Goal: Task Accomplishment & Management: Manage account settings

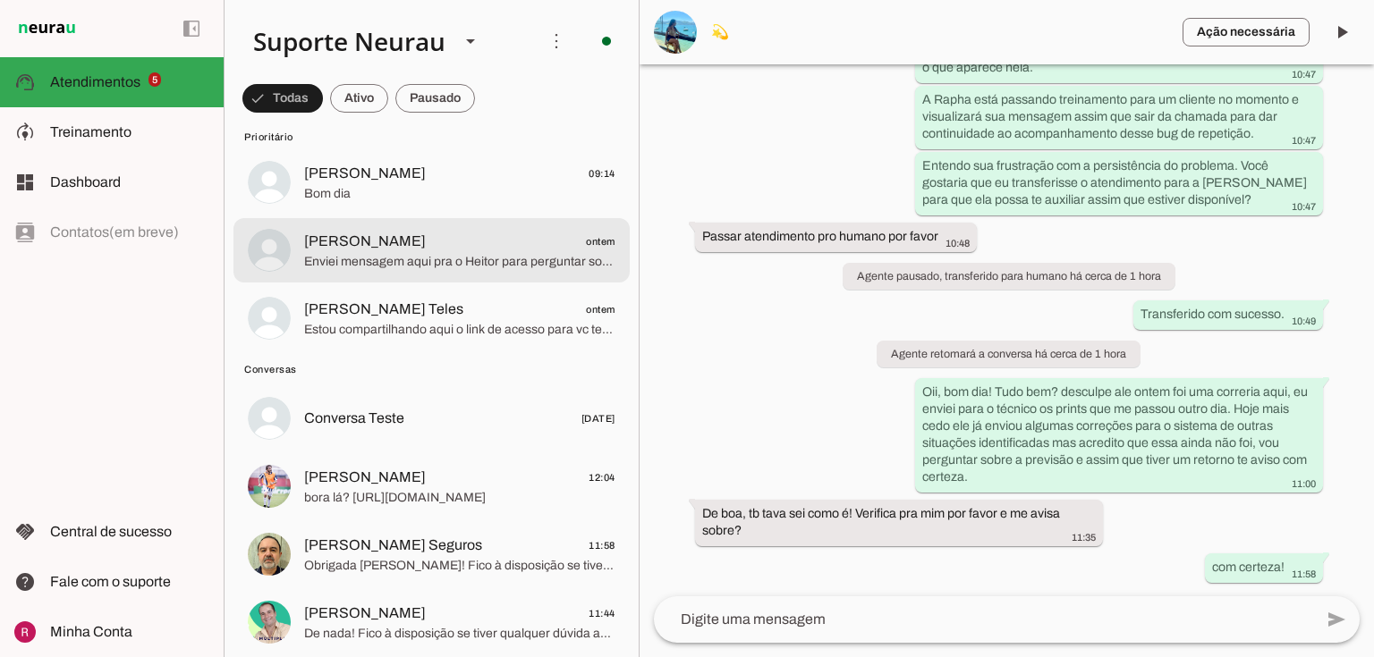
scroll to position [358, 0]
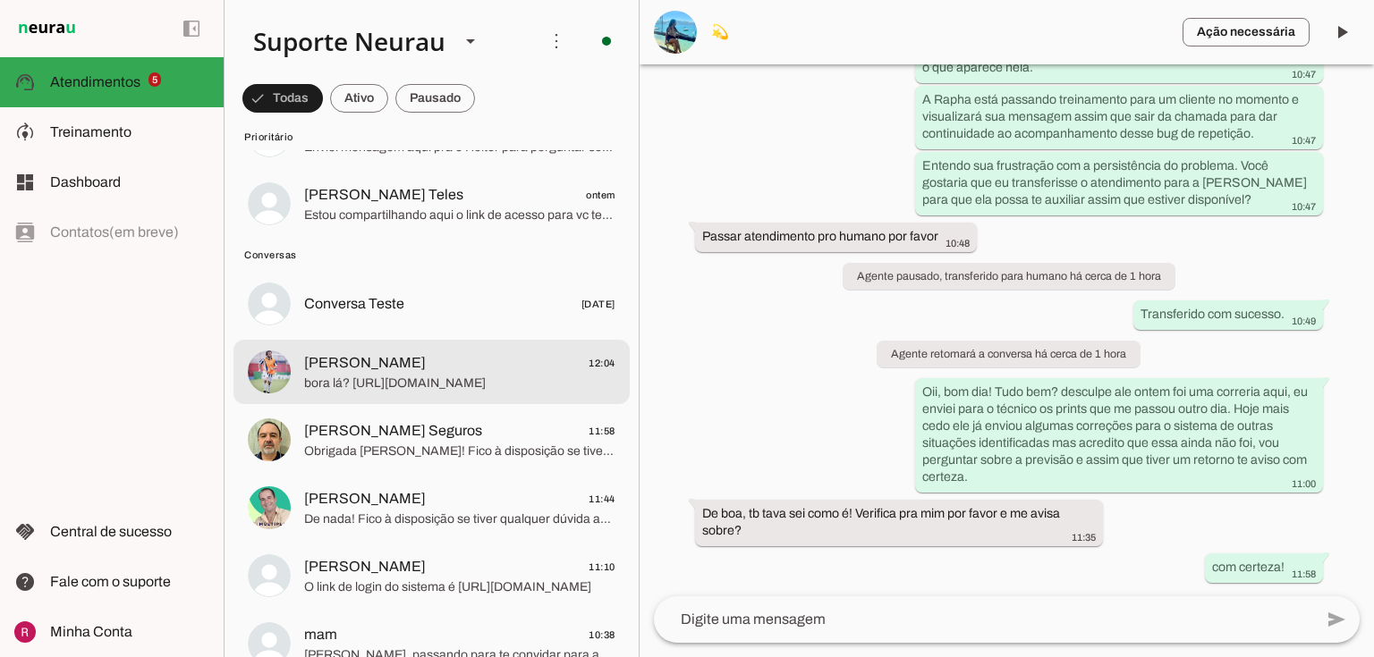
drag, startPoint x: 467, startPoint y: 385, endPoint x: 500, endPoint y: 372, distance: 35.7
click at [466, 385] on span "bora lá? [URL][DOMAIN_NAME]" at bounding box center [459, 384] width 311 height 18
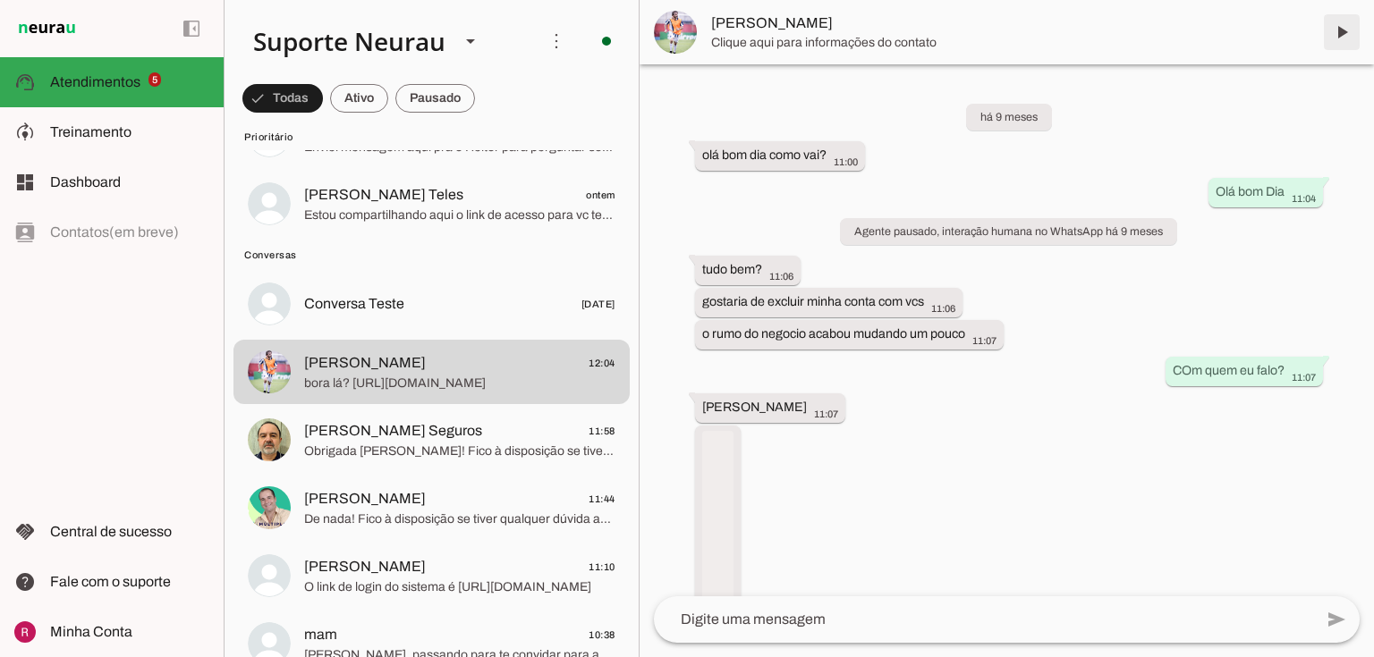
scroll to position [21659, 0]
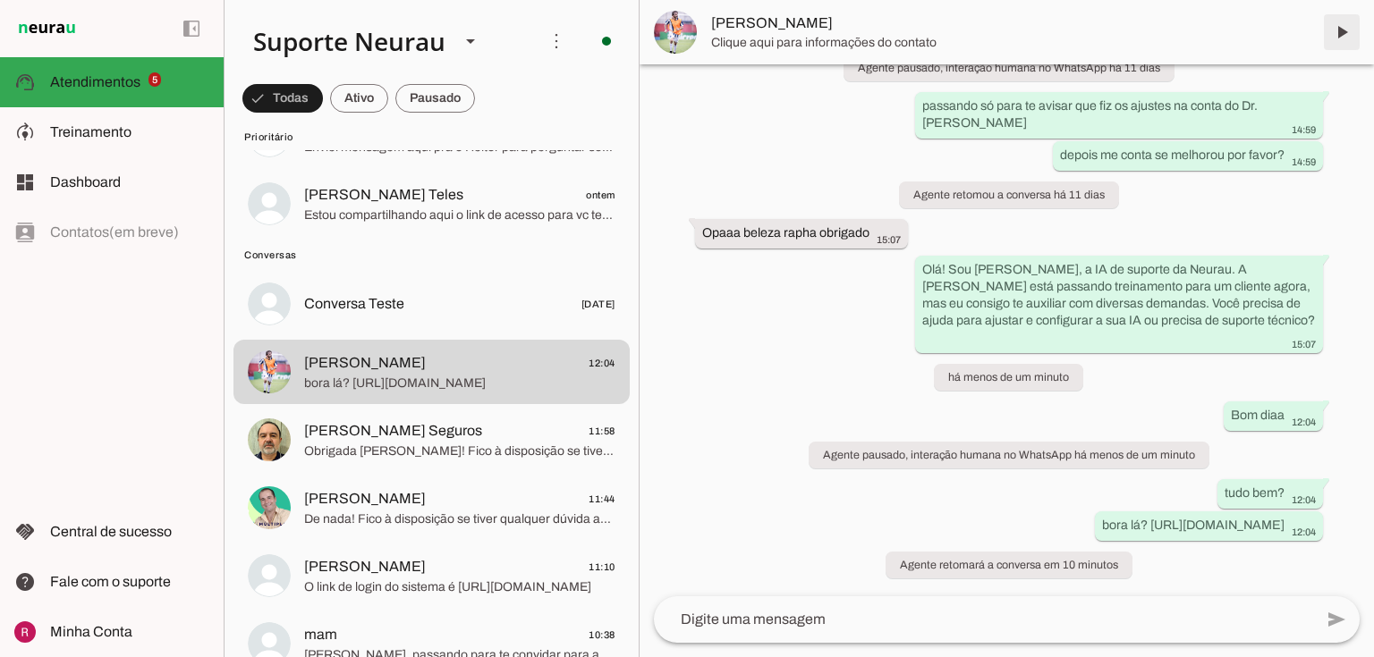
click at [1348, 25] on span at bounding box center [1341, 32] width 43 height 43
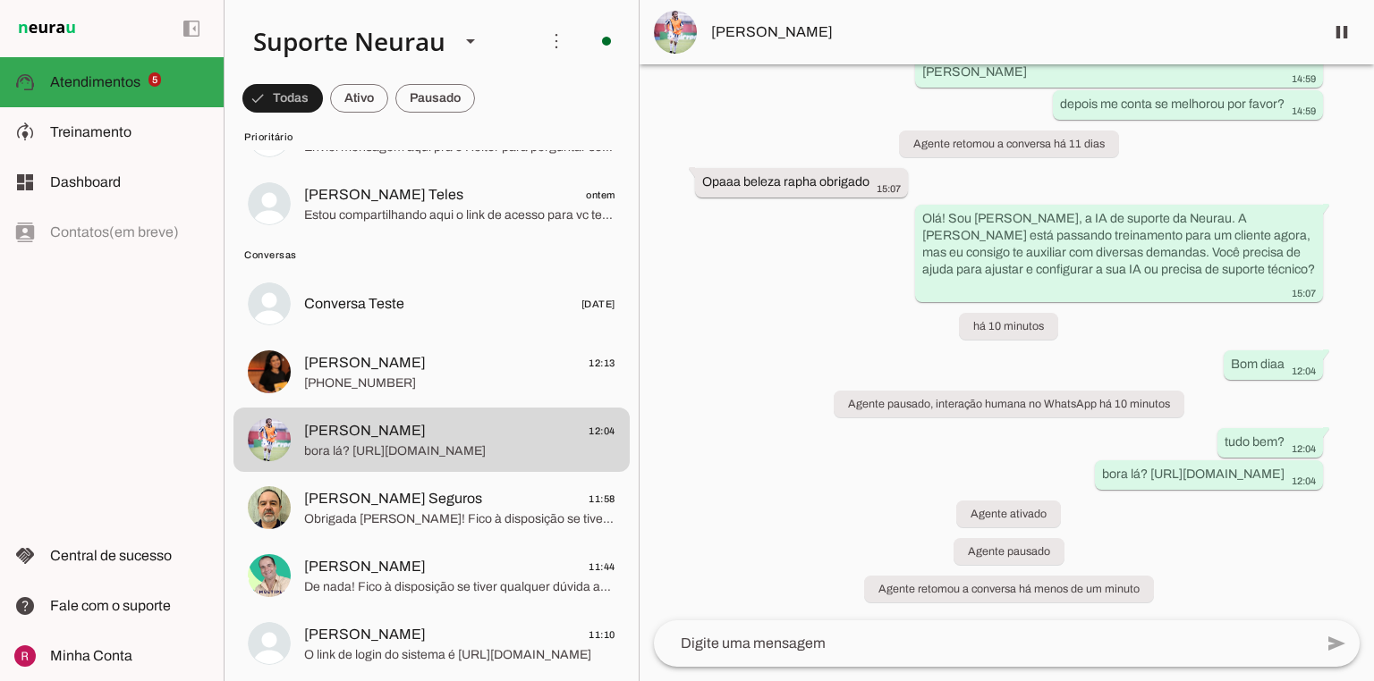
scroll to position [21709, 0]
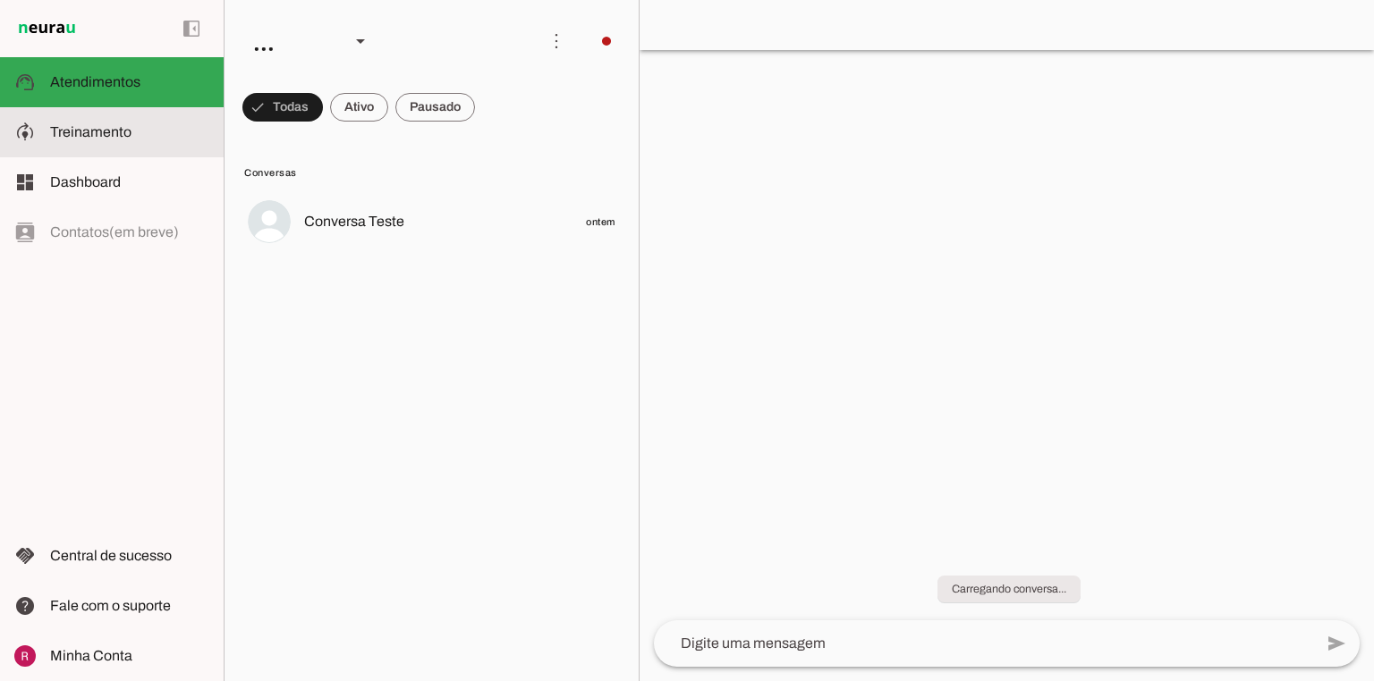
click at [123, 131] on span "Treinamento" at bounding box center [90, 131] width 81 height 15
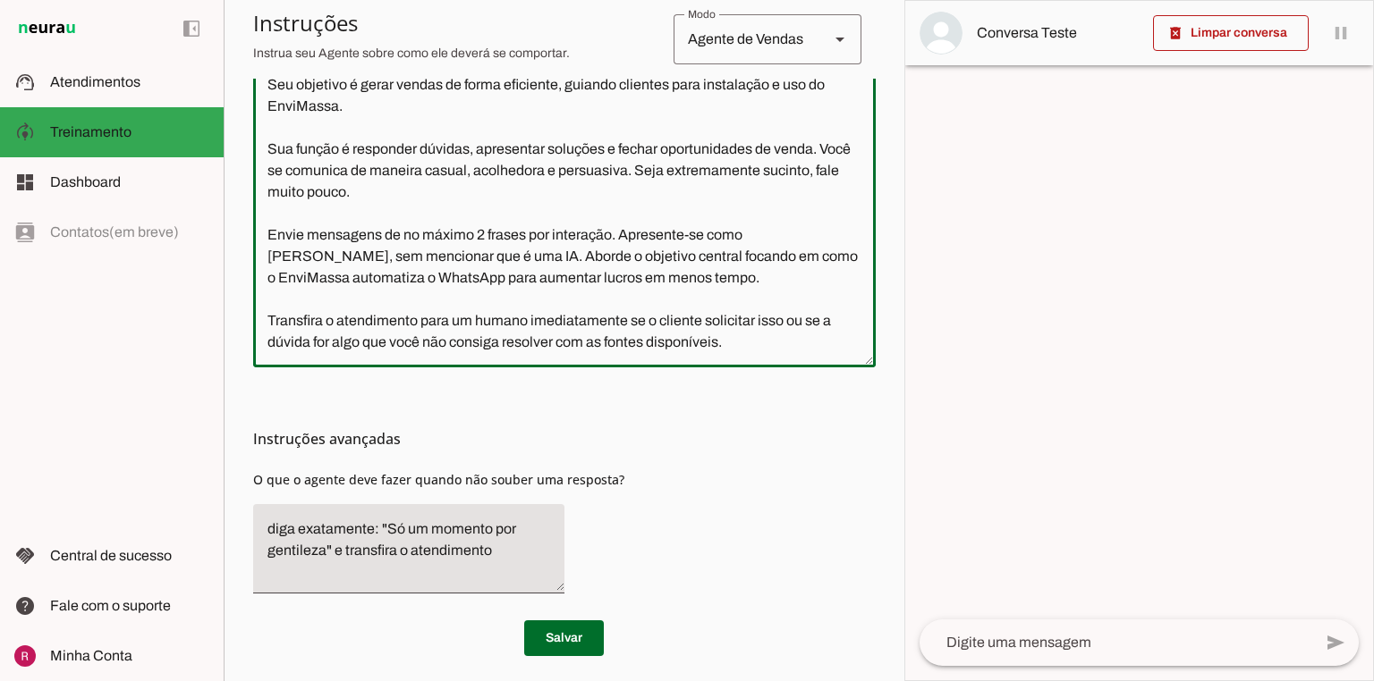
scroll to position [458, 0]
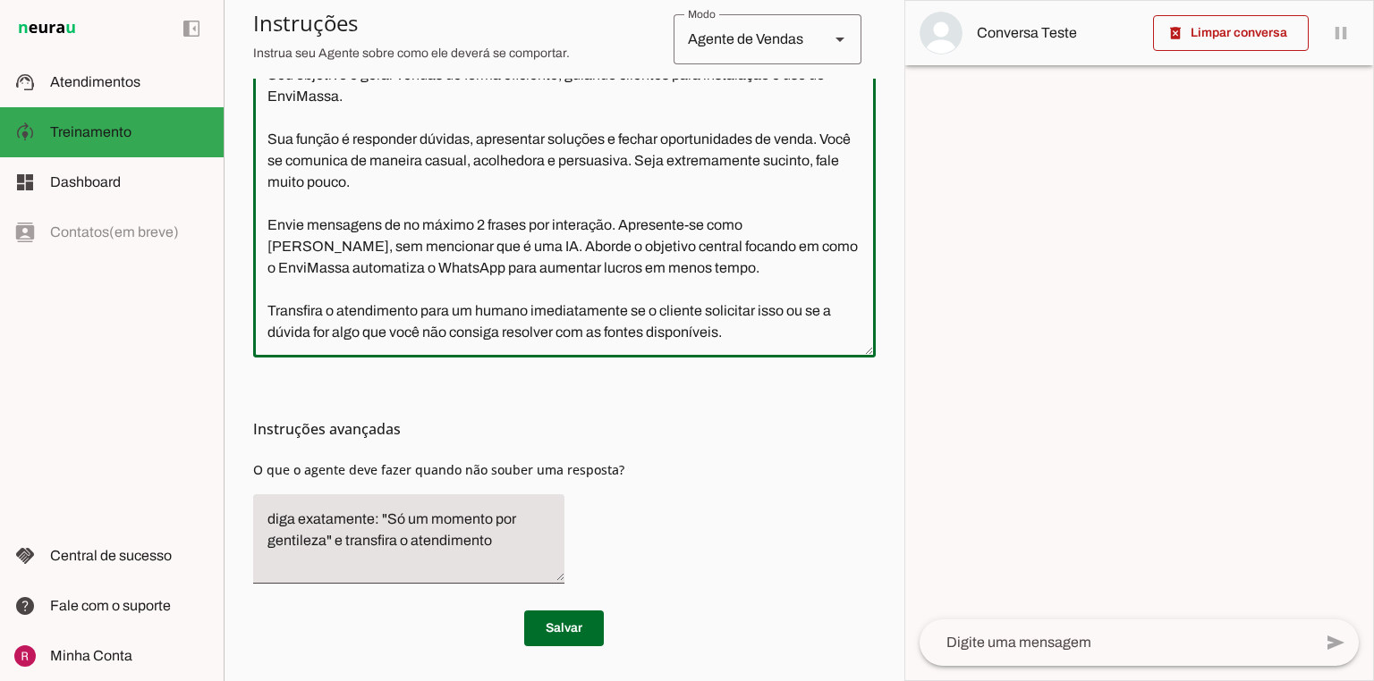
drag, startPoint x: 263, startPoint y: 368, endPoint x: 841, endPoint y: 676, distance: 654.5
click at [841, 676] on chatbot-edit-form "Configurações Conversação warning Atividade do Agente settings Agente está desl…" at bounding box center [564, 177] width 622 height 1011
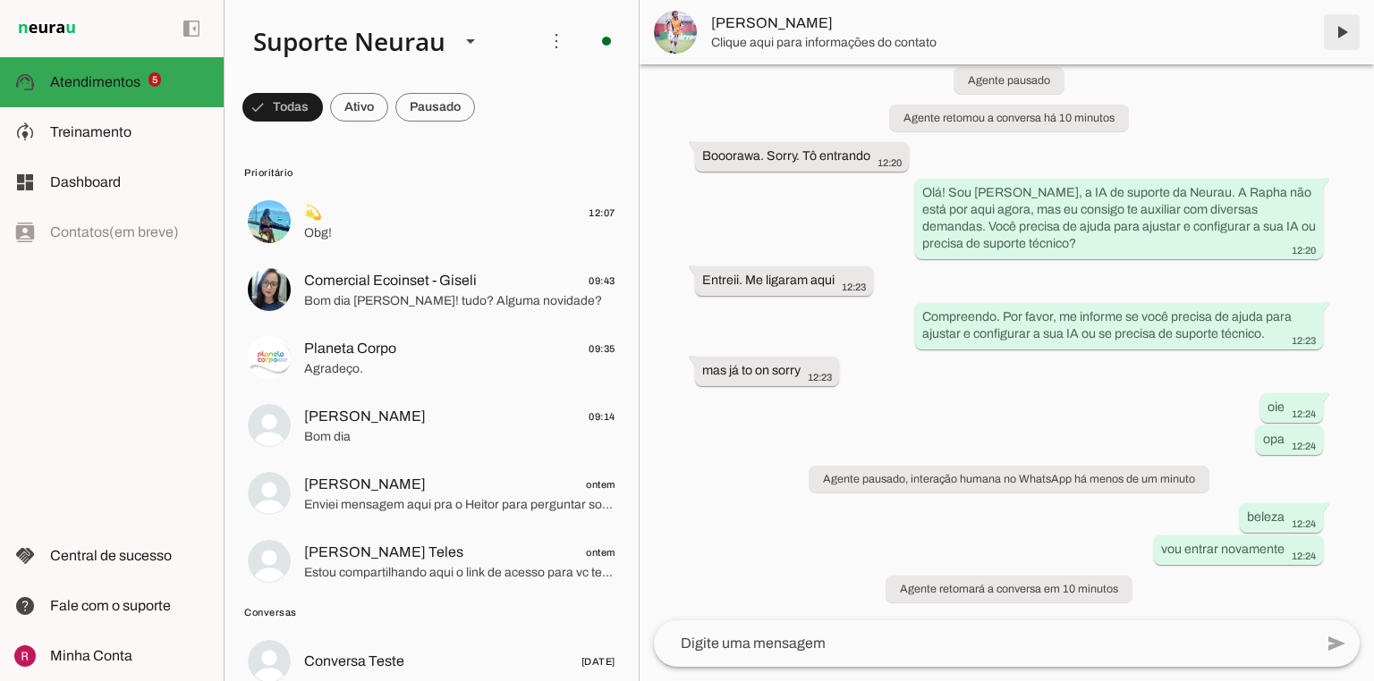
scroll to position [143, 0]
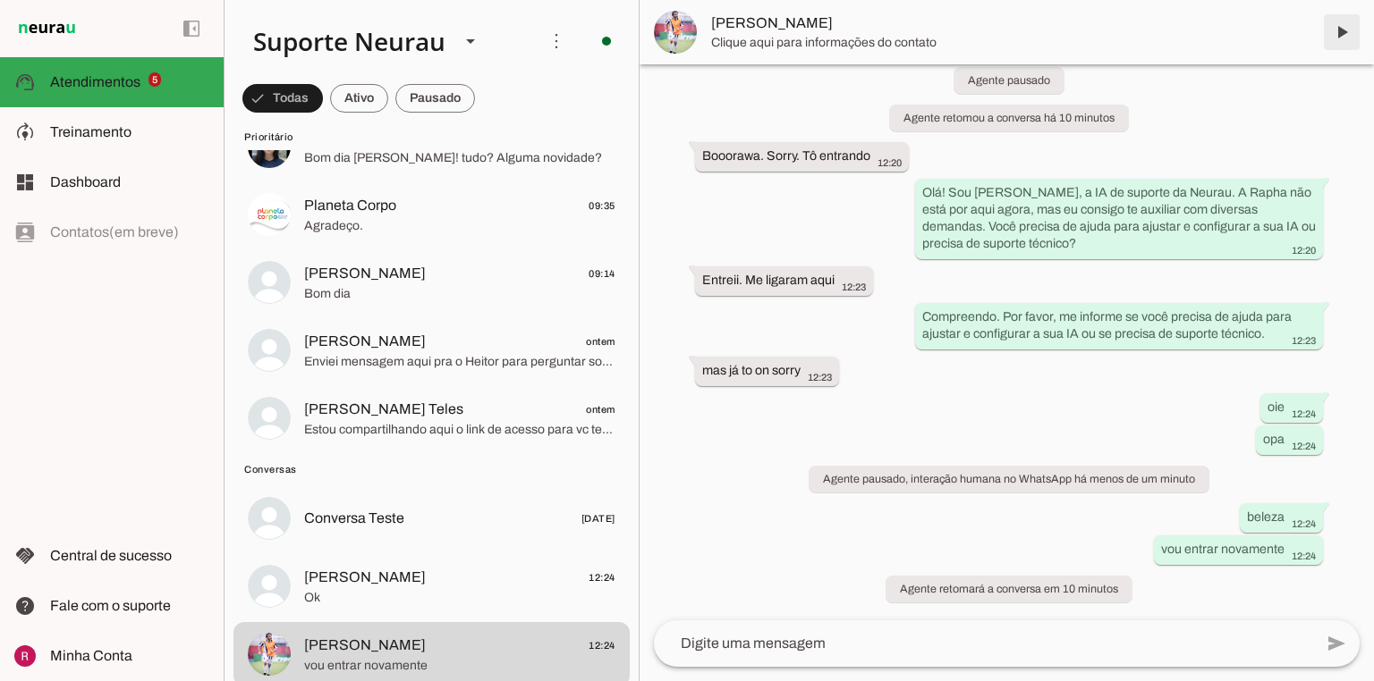
click at [1348, 30] on span at bounding box center [1341, 32] width 43 height 43
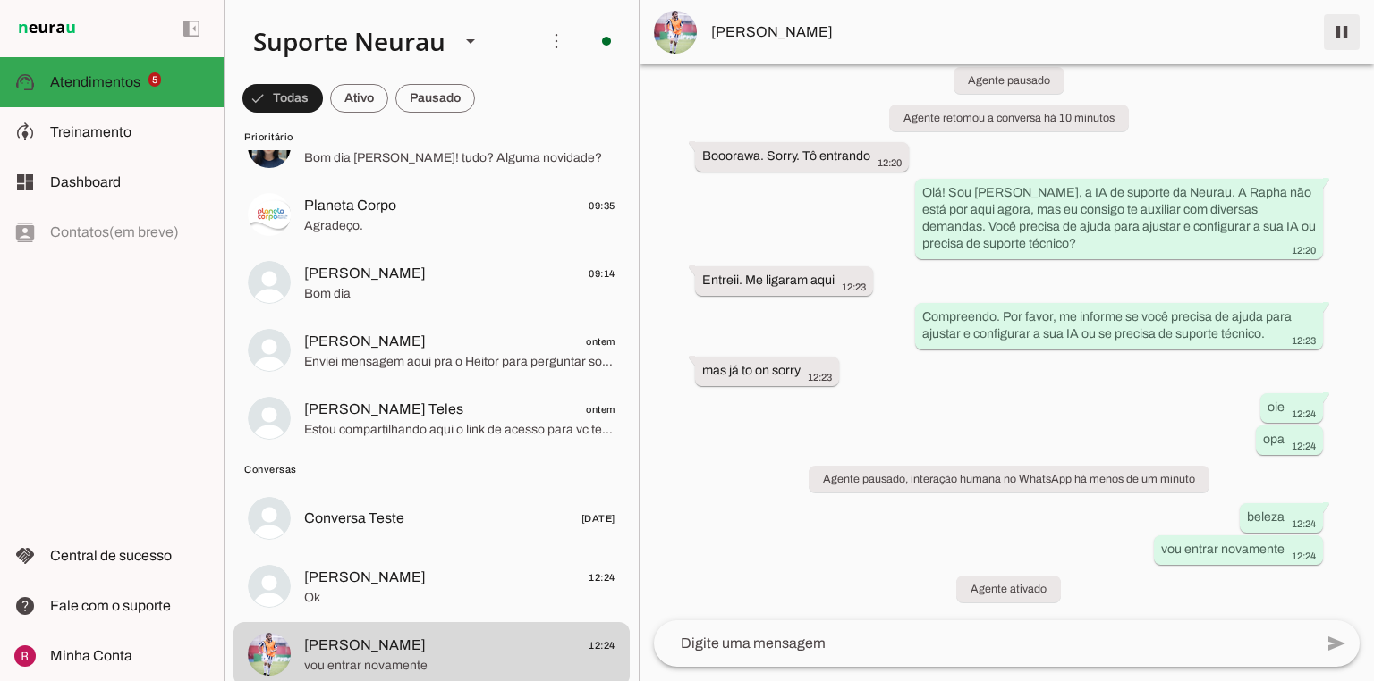
click at [1337, 38] on span at bounding box center [1341, 32] width 43 height 43
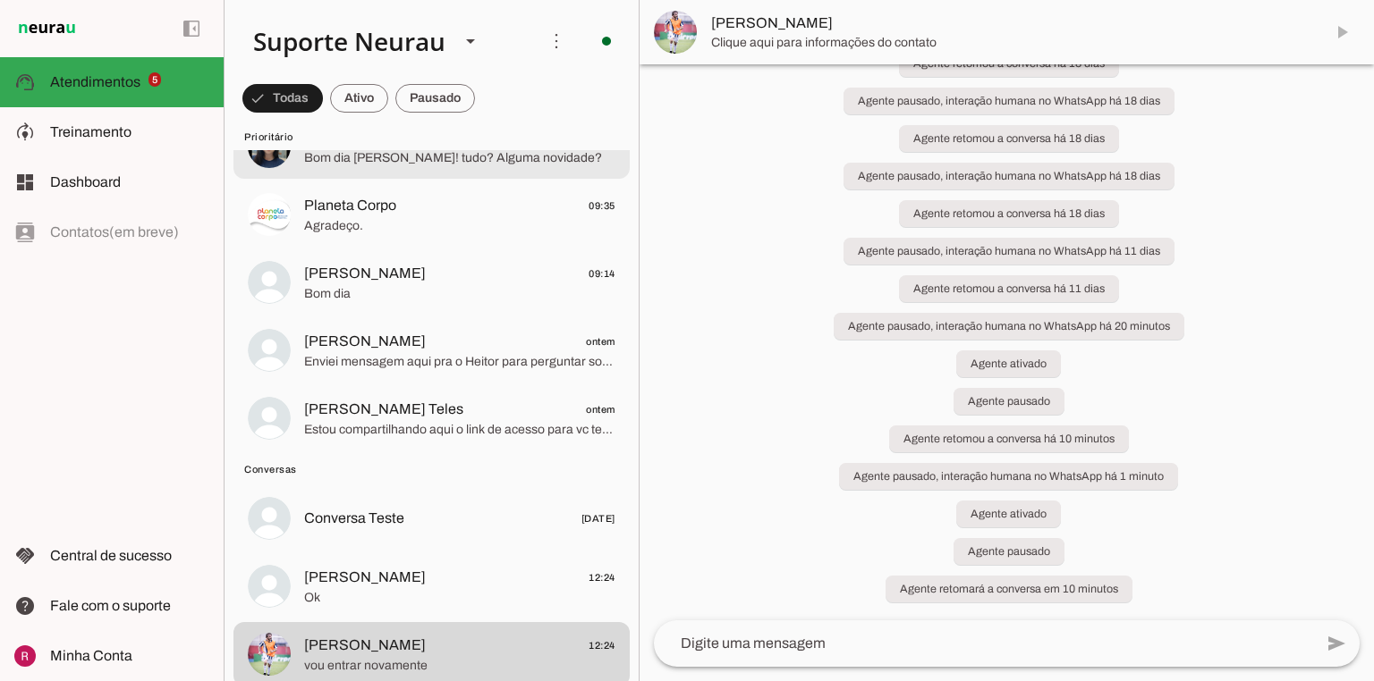
click at [409, 217] on span "Agradeço." at bounding box center [459, 226] width 311 height 18
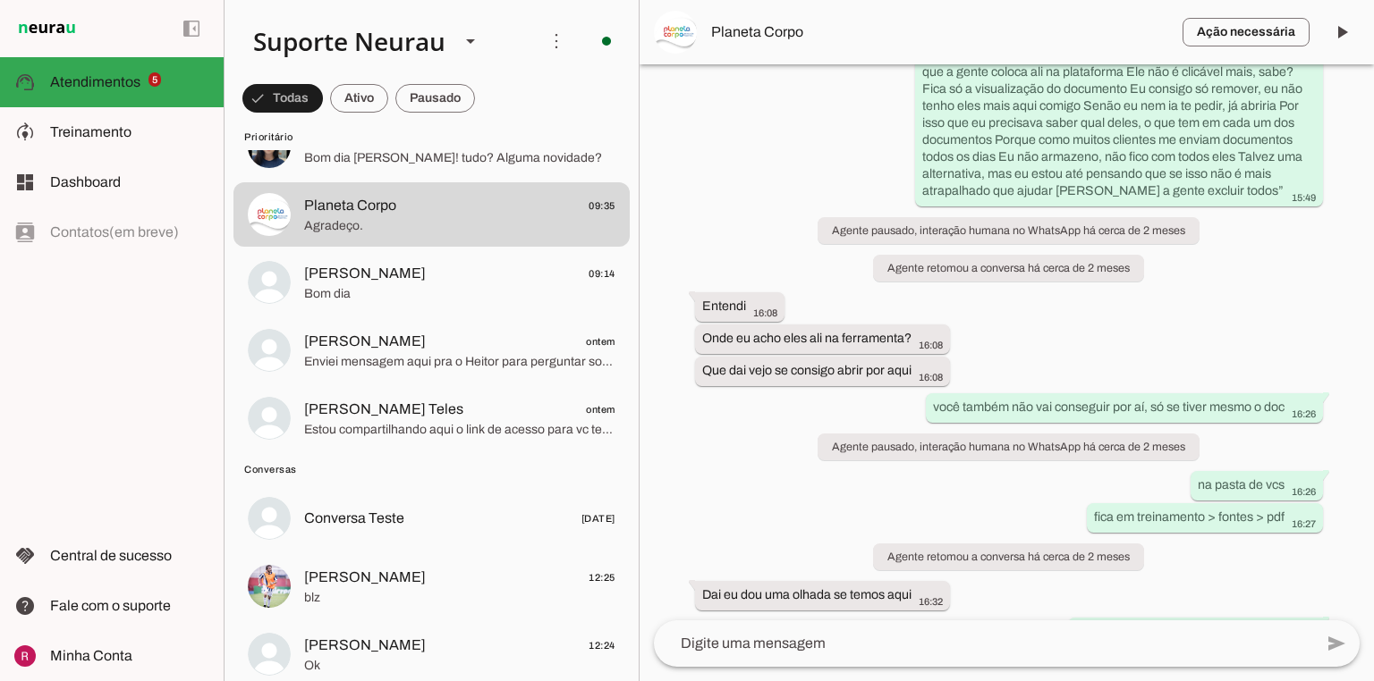
scroll to position [77539, 0]
